Goal: Information Seeking & Learning: Learn about a topic

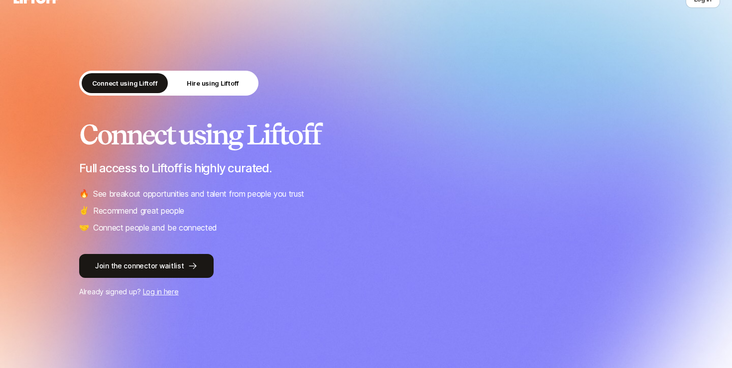
scroll to position [12, 0]
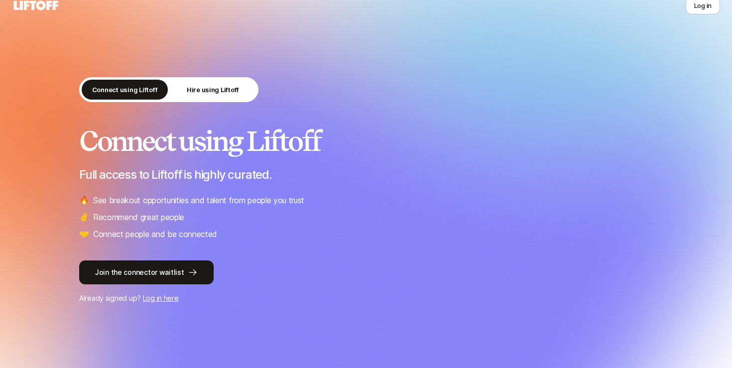
click at [48, 7] on icon at bounding box center [36, 4] width 44 height 9
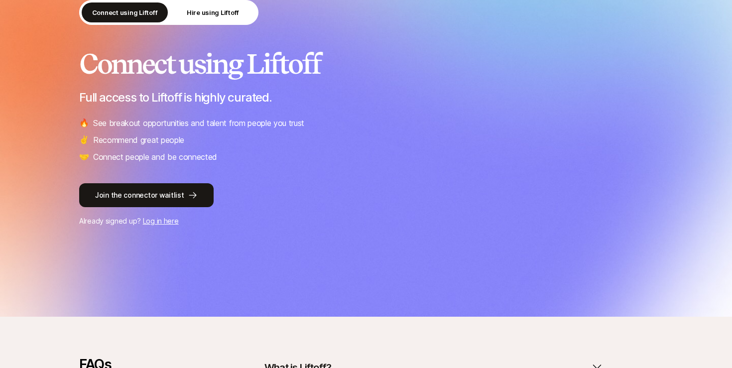
scroll to position [316, 0]
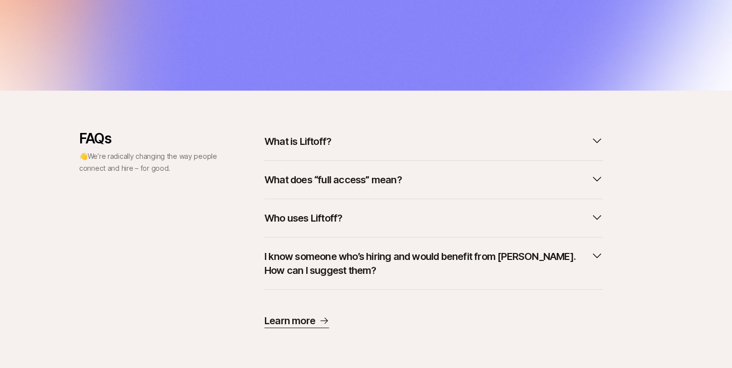
click at [329, 154] on div "What is Liftoff?" at bounding box center [433, 145] width 339 height 30
click at [321, 141] on p "What is Liftoff?" at bounding box center [297, 141] width 67 height 14
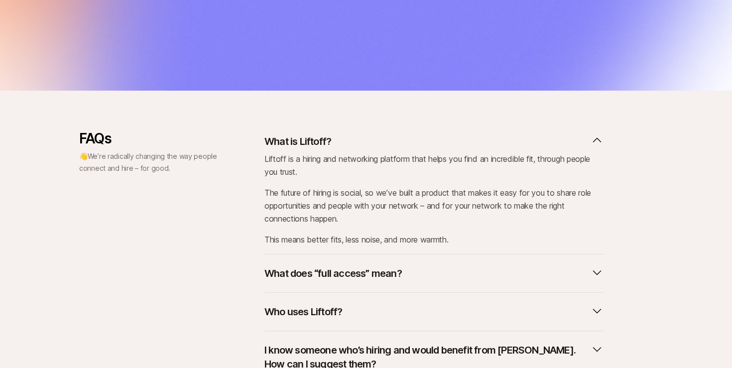
scroll to position [0, 0]
